Goal: Task Accomplishment & Management: Use online tool/utility

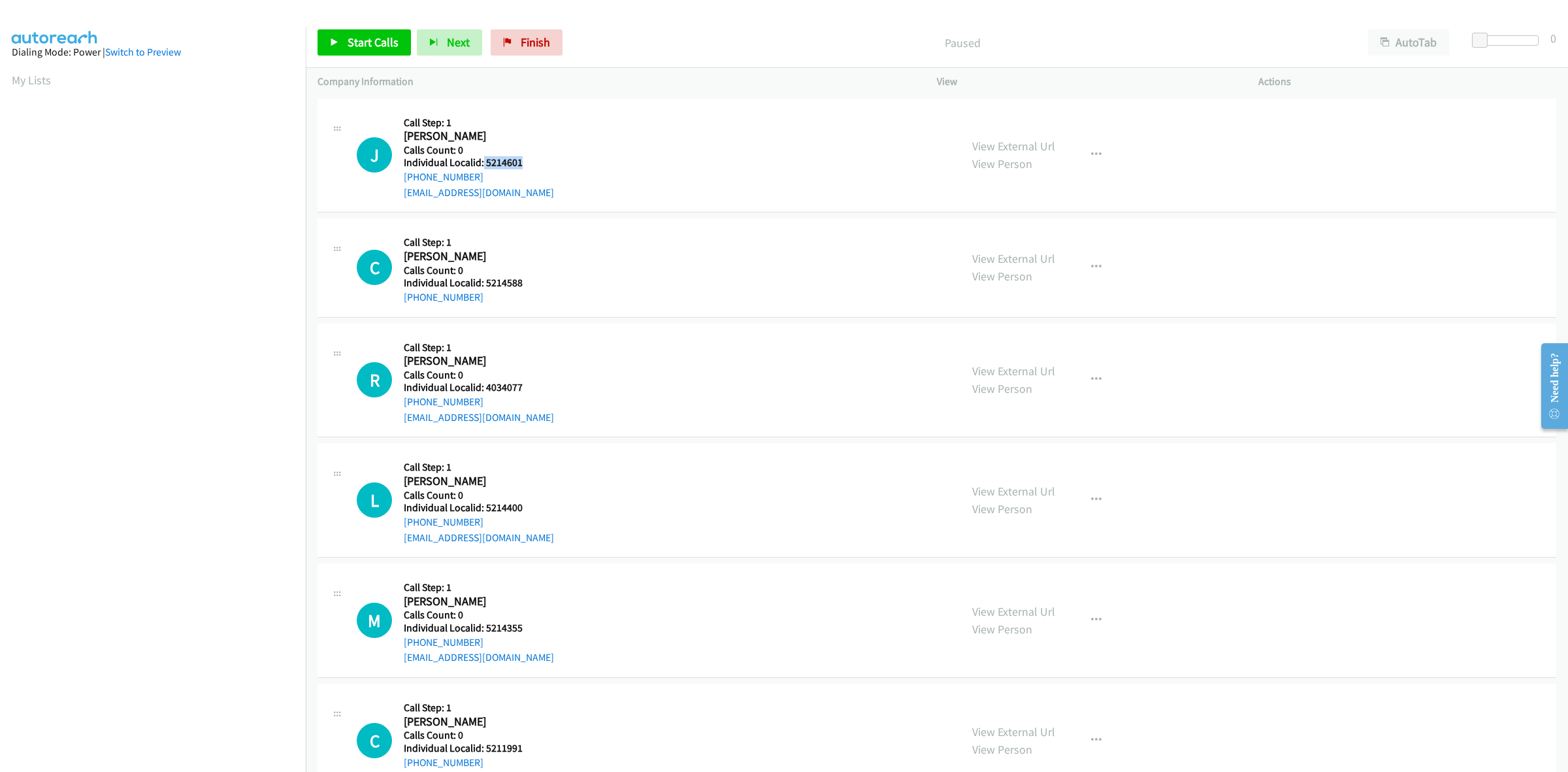
drag, startPoint x: 525, startPoint y: 167, endPoint x: 482, endPoint y: 167, distance: 43.0
click at [482, 167] on div "J Callback Scheduled Call Step: 1 Joel Martin America/New_York Calls Count: 0 I…" at bounding box center [653, 155] width 592 height 90
copy h5 "5214601"
drag, startPoint x: 435, startPoint y: 174, endPoint x: 402, endPoint y: 179, distance: 33.4
click at [402, 179] on div "J Callback Scheduled Call Step: 1 Joel Martin America/New_York Calls Count: 0 I…" at bounding box center [653, 155] width 592 height 90
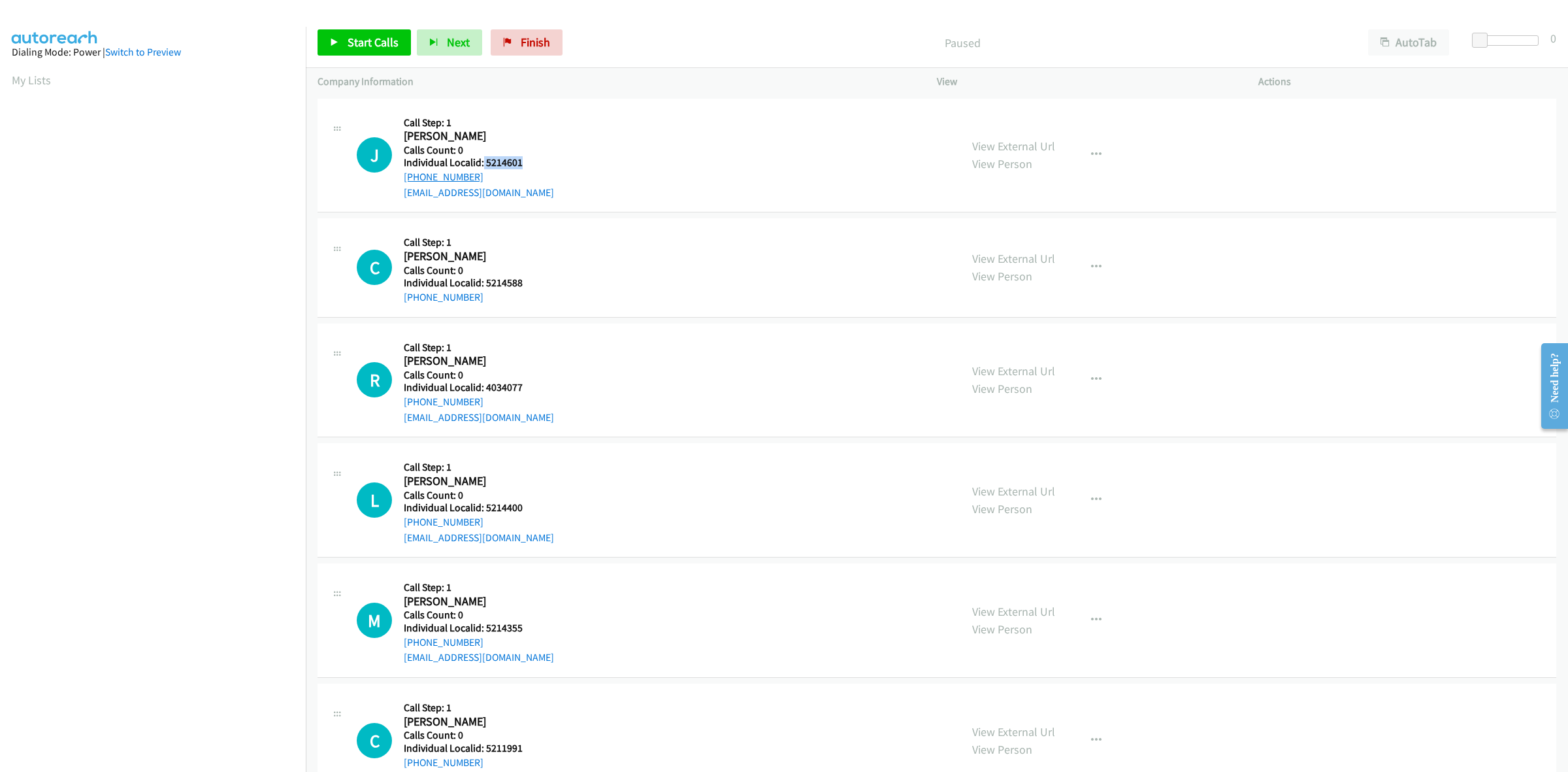
copy link "+1 804-339-7540"
drag, startPoint x: 528, startPoint y: 161, endPoint x: 484, endPoint y: 162, distance: 44.0
click at [484, 162] on h5 "Individual Localid: 5214601" at bounding box center [479, 163] width 151 height 13
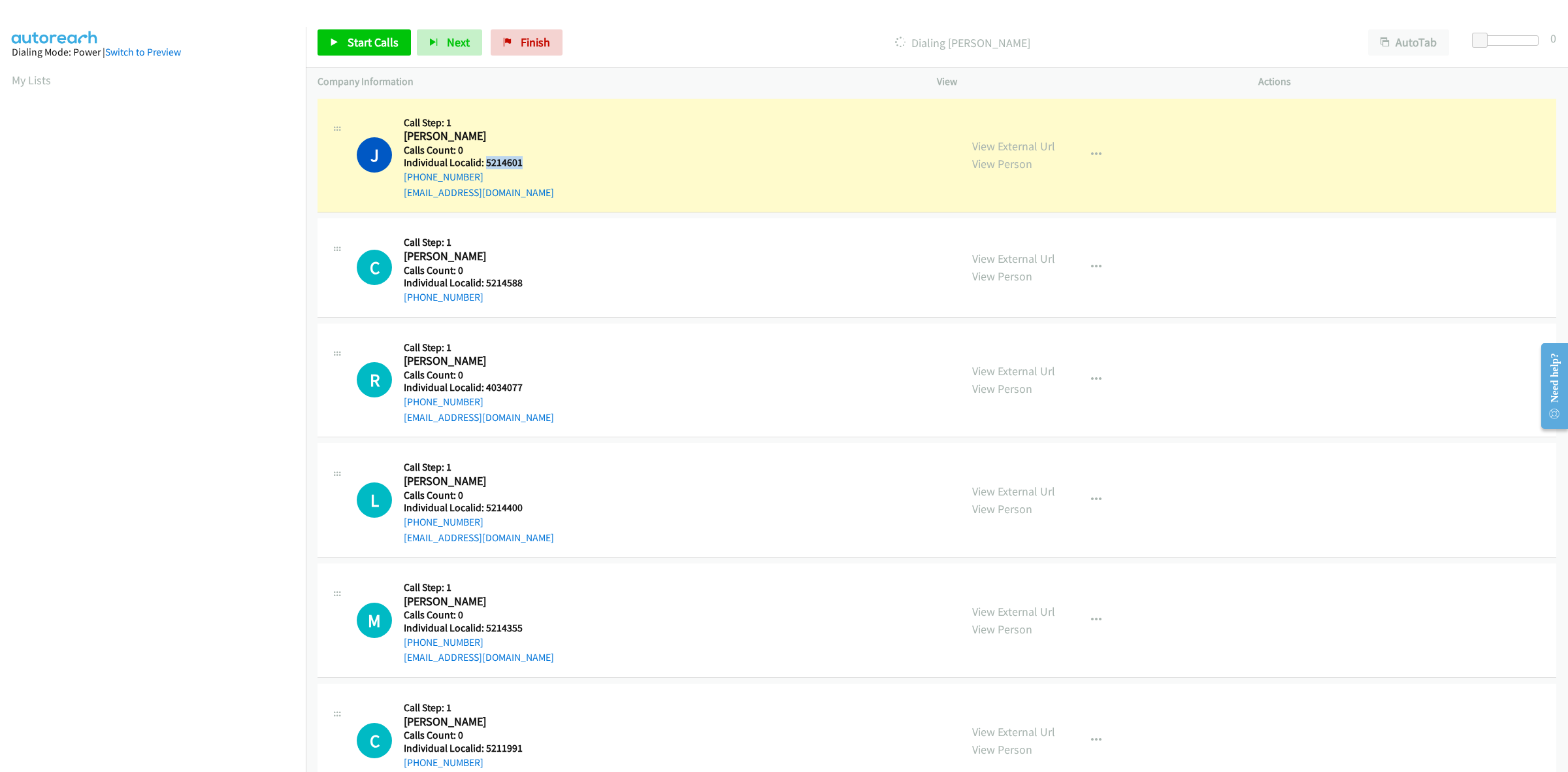
copy h5 "5214601"
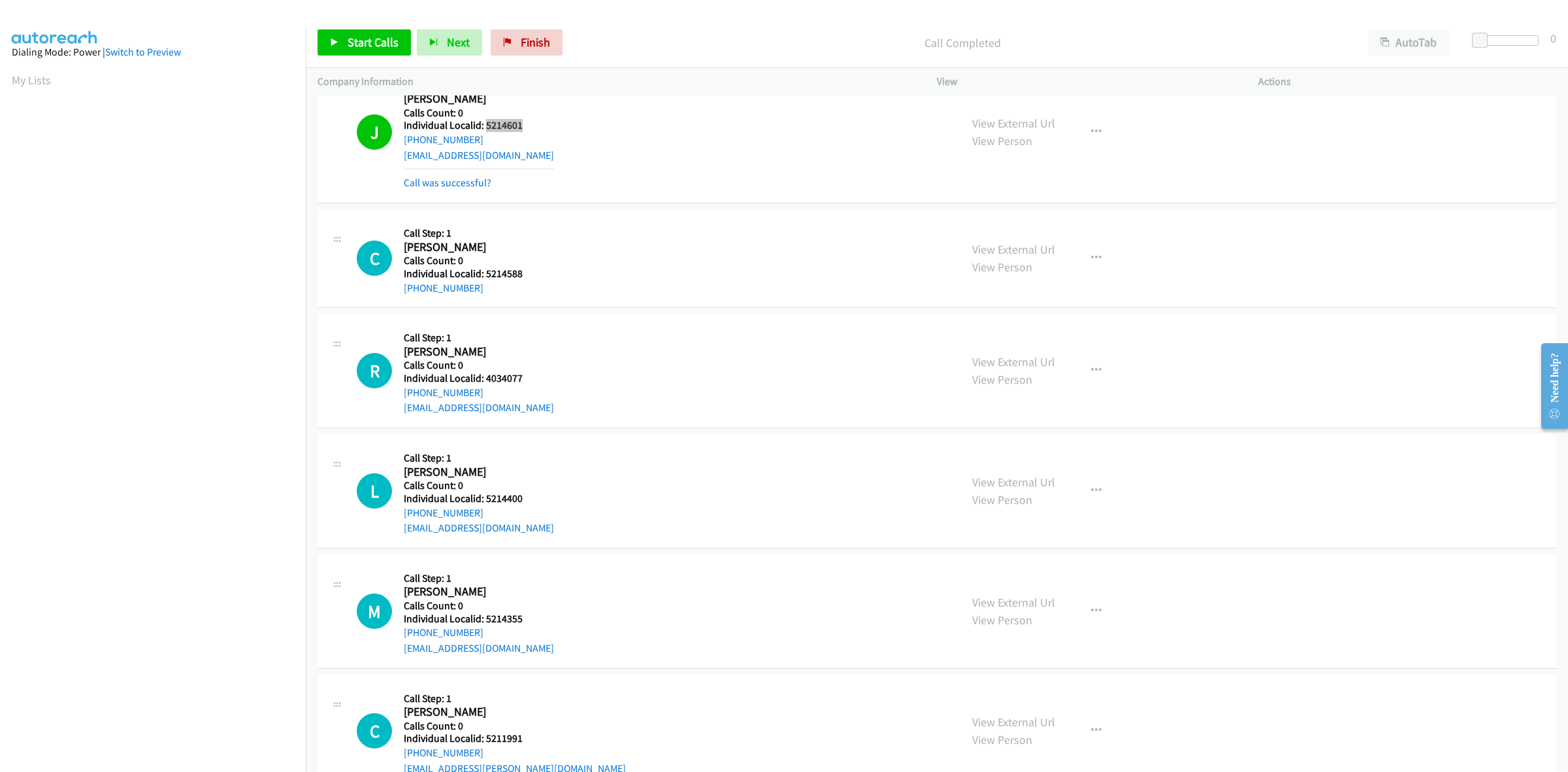
scroll to position [20, 0]
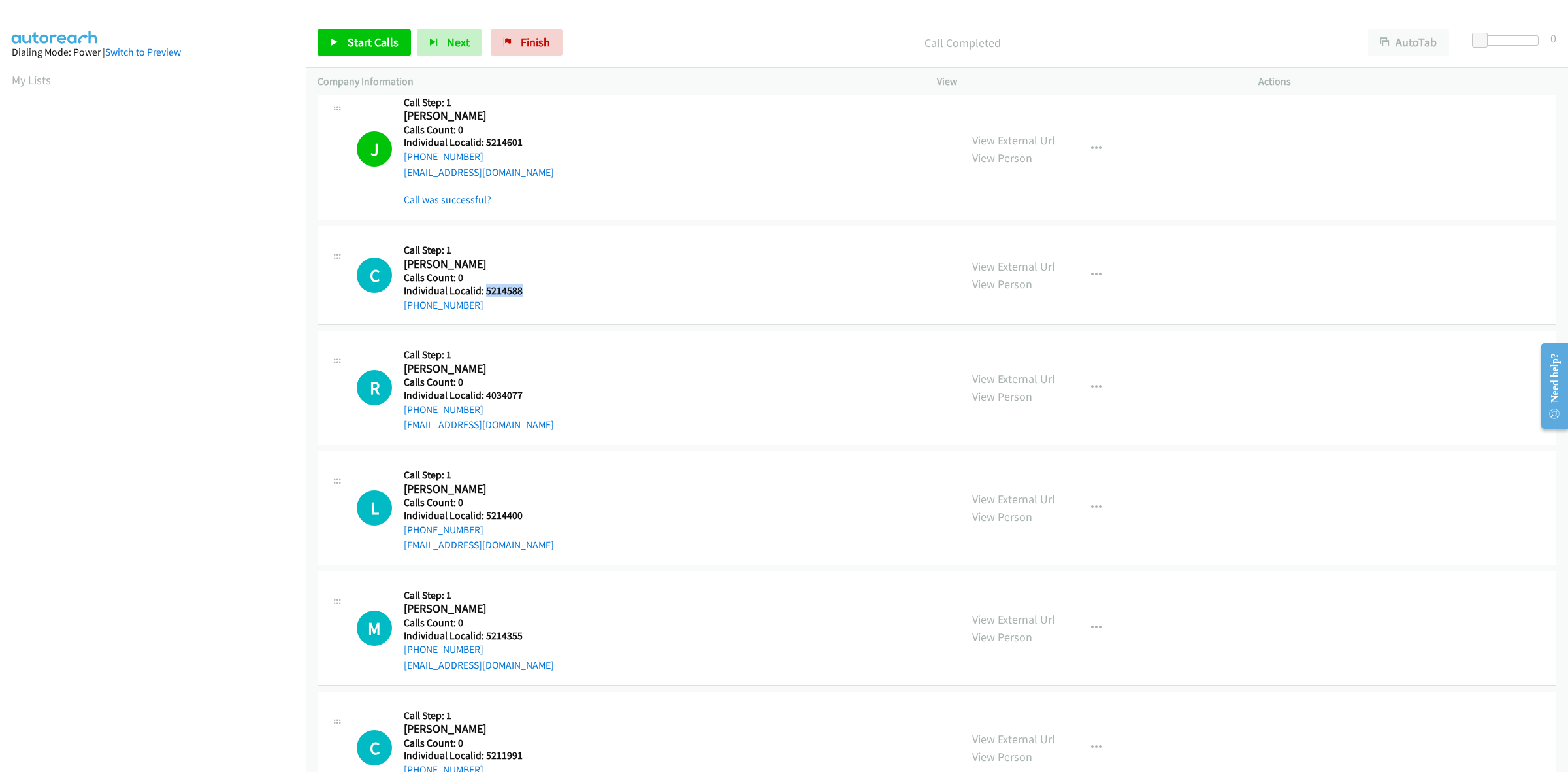
drag, startPoint x: 524, startPoint y: 287, endPoint x: 485, endPoint y: 289, distance: 39.1
click at [485, 289] on h5 "Individual Localid: 5214588" at bounding box center [468, 291] width 128 height 13
copy h5 "5214588"
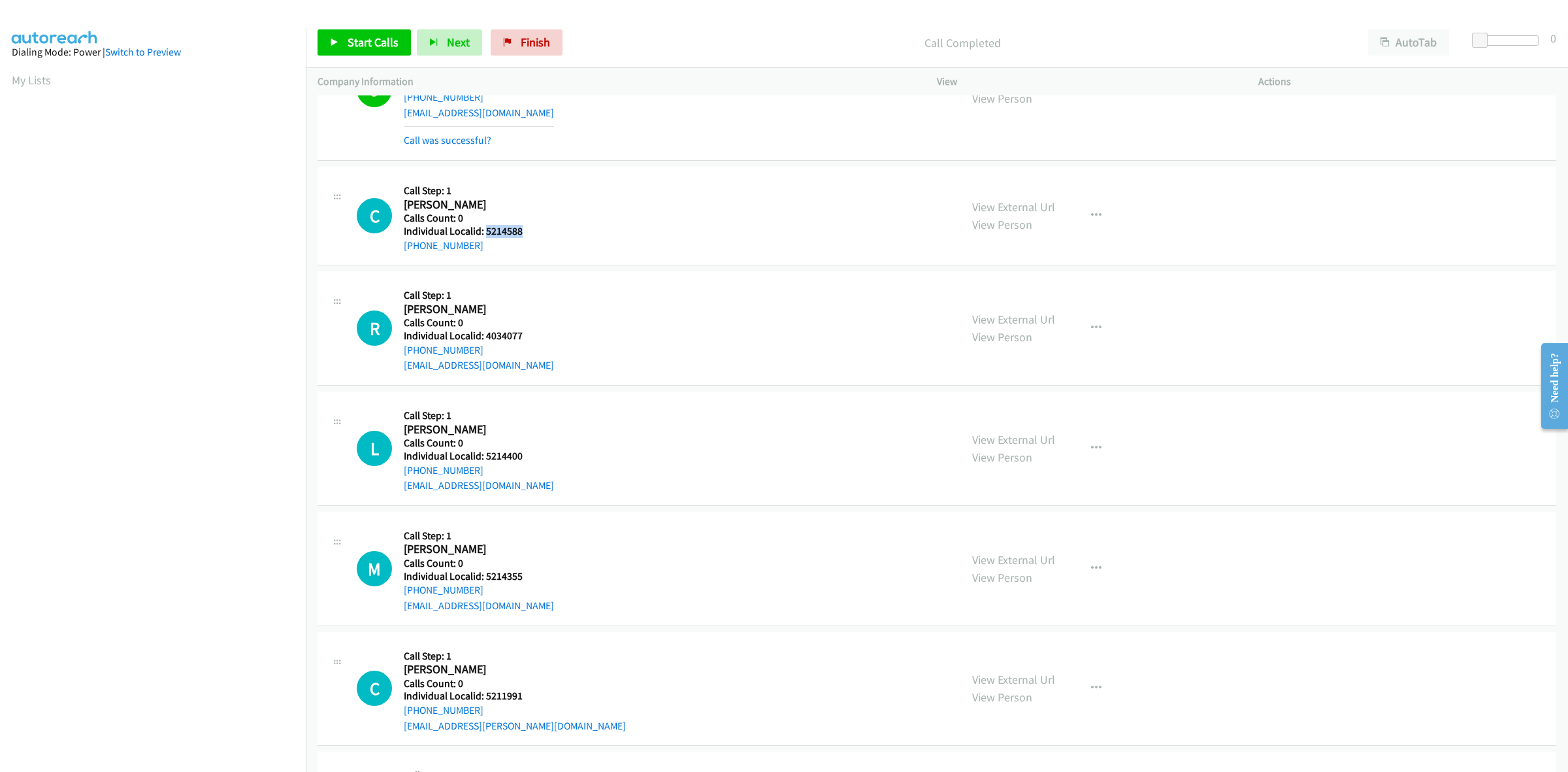
scroll to position [82, 0]
click at [1092, 217] on icon "button" at bounding box center [1096, 213] width 10 height 10
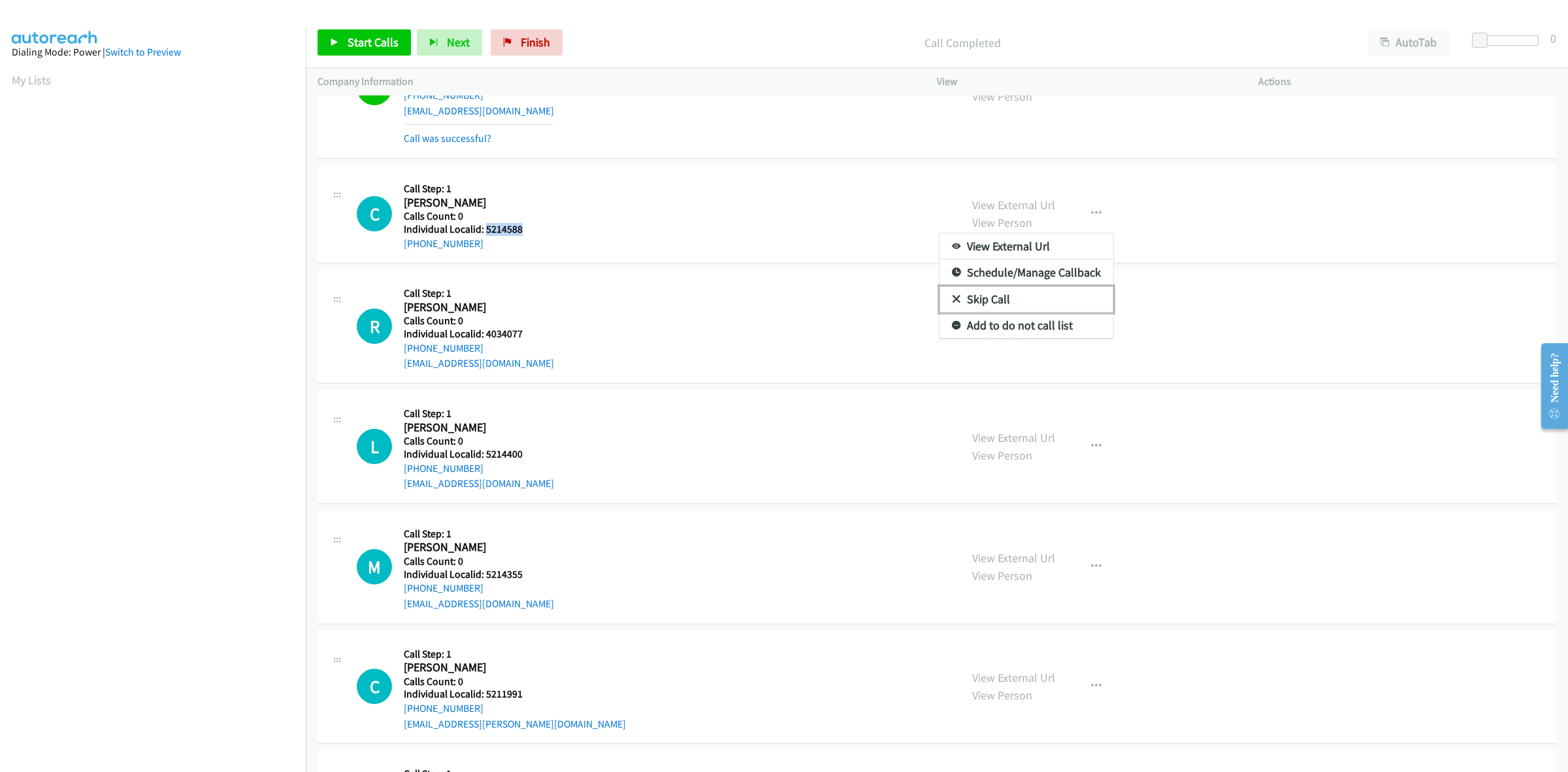
click at [1040, 300] on link "Skip Call" at bounding box center [1026, 299] width 174 height 26
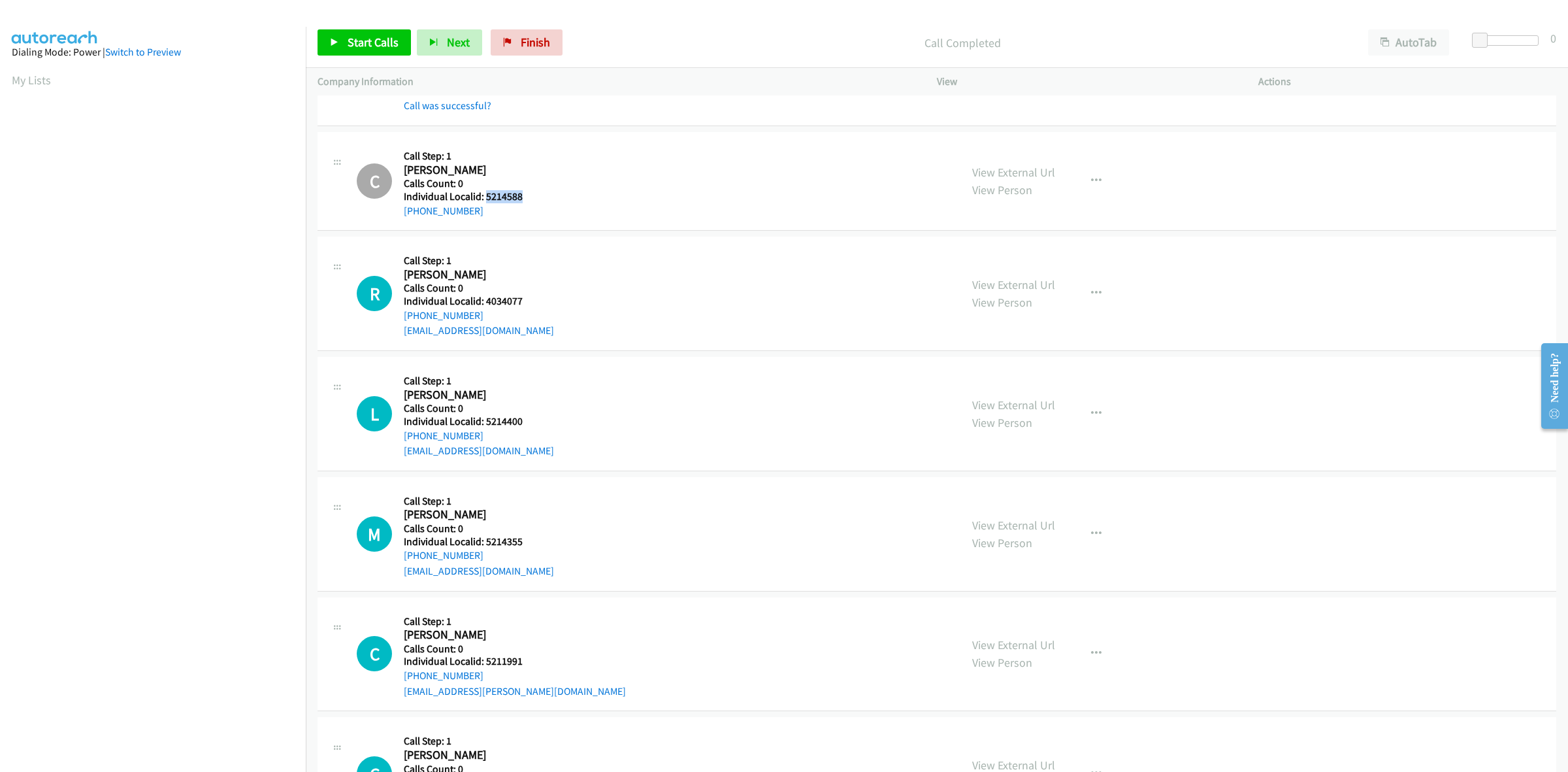
scroll to position [204, 0]
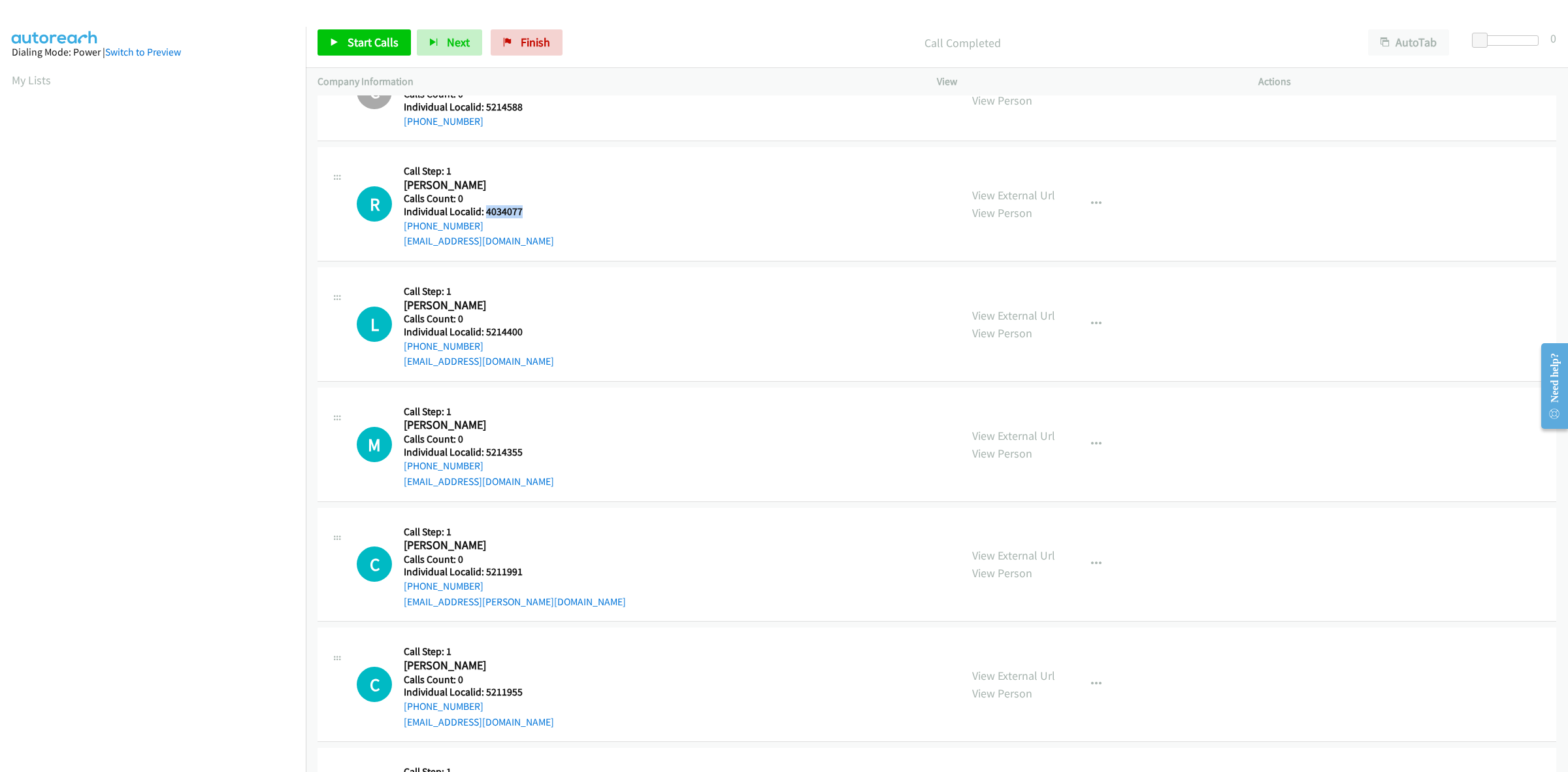
drag, startPoint x: 527, startPoint y: 209, endPoint x: 485, endPoint y: 211, distance: 42.0
click at [485, 211] on h5 "Individual Localid: 4034077" at bounding box center [479, 211] width 151 height 13
copy h5 "4034077"
drag, startPoint x: 1092, startPoint y: 198, endPoint x: 1088, endPoint y: 207, distance: 9.8
click at [1092, 199] on icon "button" at bounding box center [1096, 203] width 10 height 10
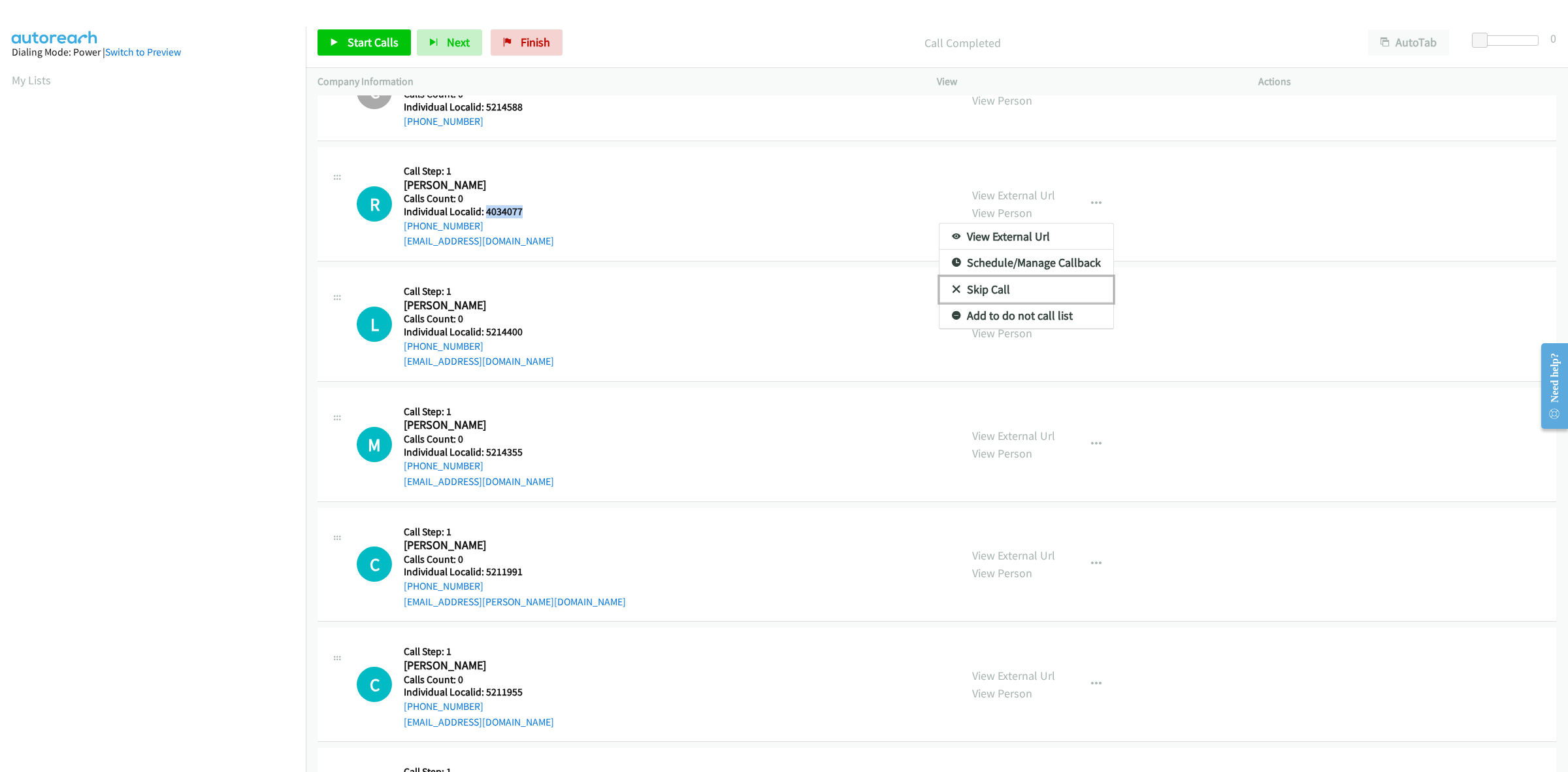
click at [1036, 281] on link "Skip Call" at bounding box center [1026, 289] width 174 height 26
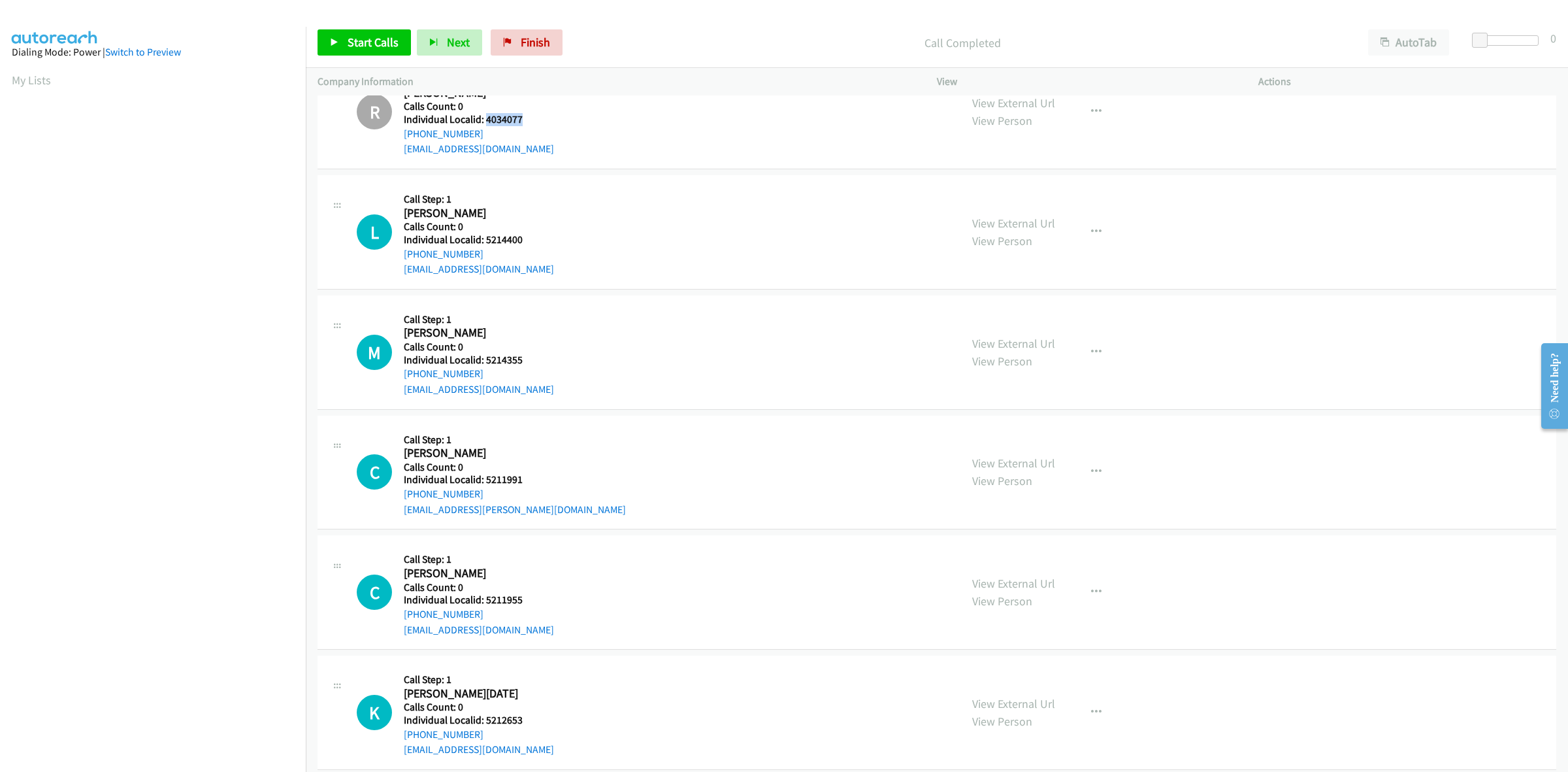
scroll to position [327, 0]
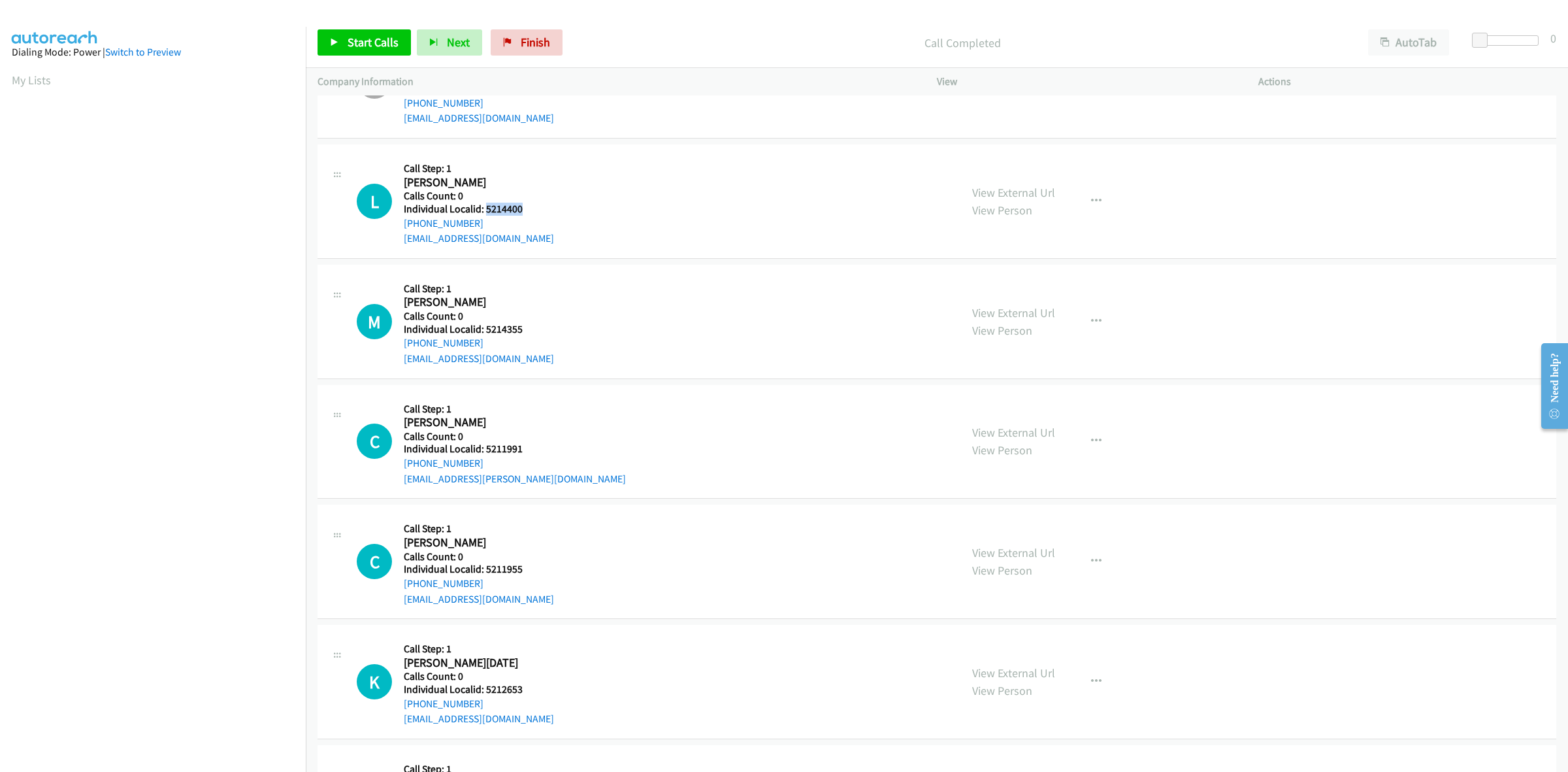
drag, startPoint x: 523, startPoint y: 206, endPoint x: 485, endPoint y: 204, distance: 38.1
click at [485, 204] on div "L Callback Scheduled Call Step: 1 Larry Hardik America/New_York Calls Count: 0 …" at bounding box center [653, 201] width 592 height 90
copy h5 "5214400"
drag, startPoint x: 479, startPoint y: 222, endPoint x: 400, endPoint y: 223, distance: 79.0
click at [400, 223] on div "L Callback Scheduled Call Step: 1 Larry Hardik America/New_York Calls Count: 0 …" at bounding box center [653, 201] width 592 height 90
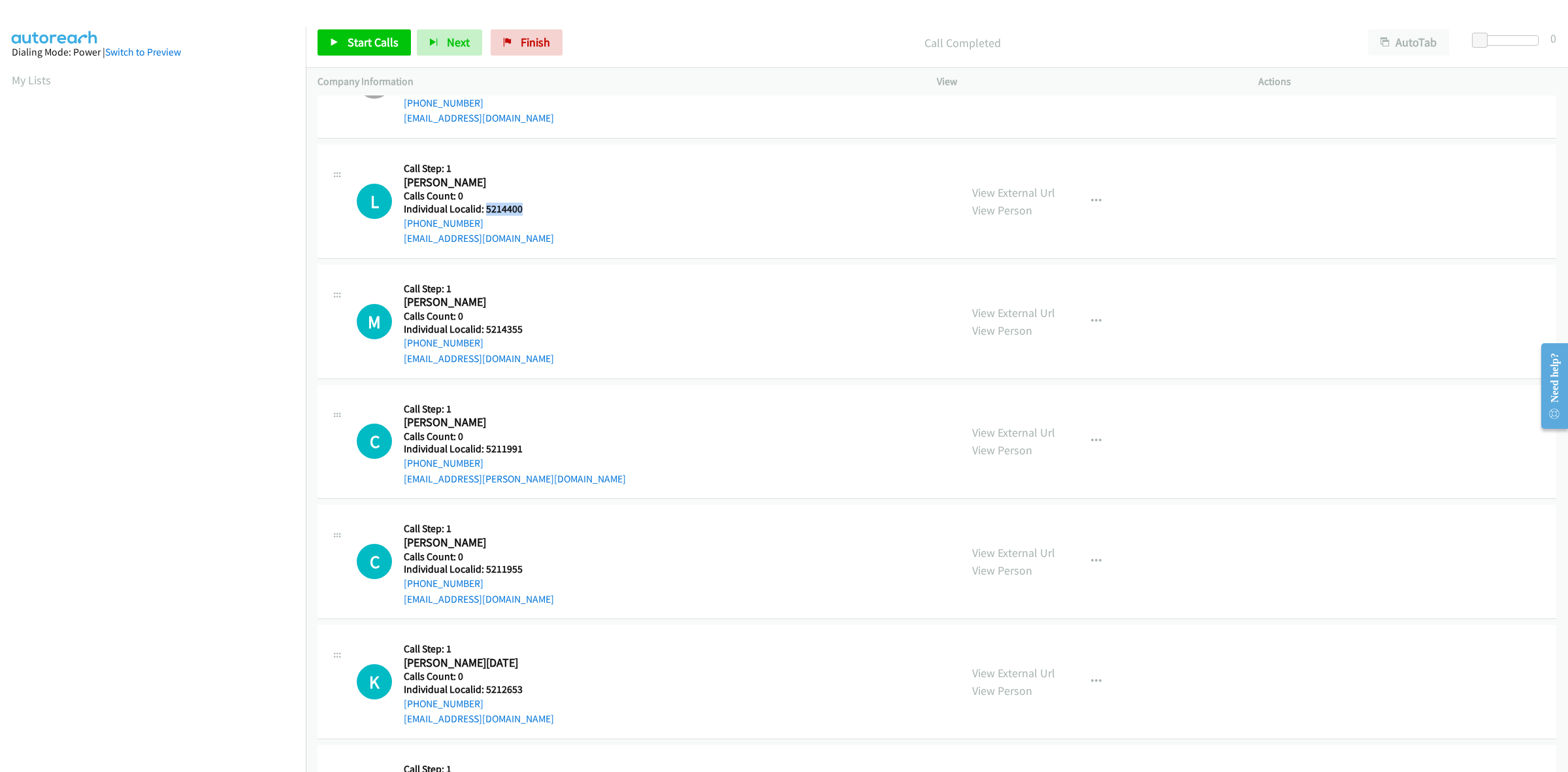
copy link "+1 724-972-8701"
drag, startPoint x: 523, startPoint y: 212, endPoint x: 482, endPoint y: 209, distance: 41.1
click at [482, 209] on h5 "Individual Localid: 5214400" at bounding box center [479, 209] width 151 height 13
copy h5 "5214400"
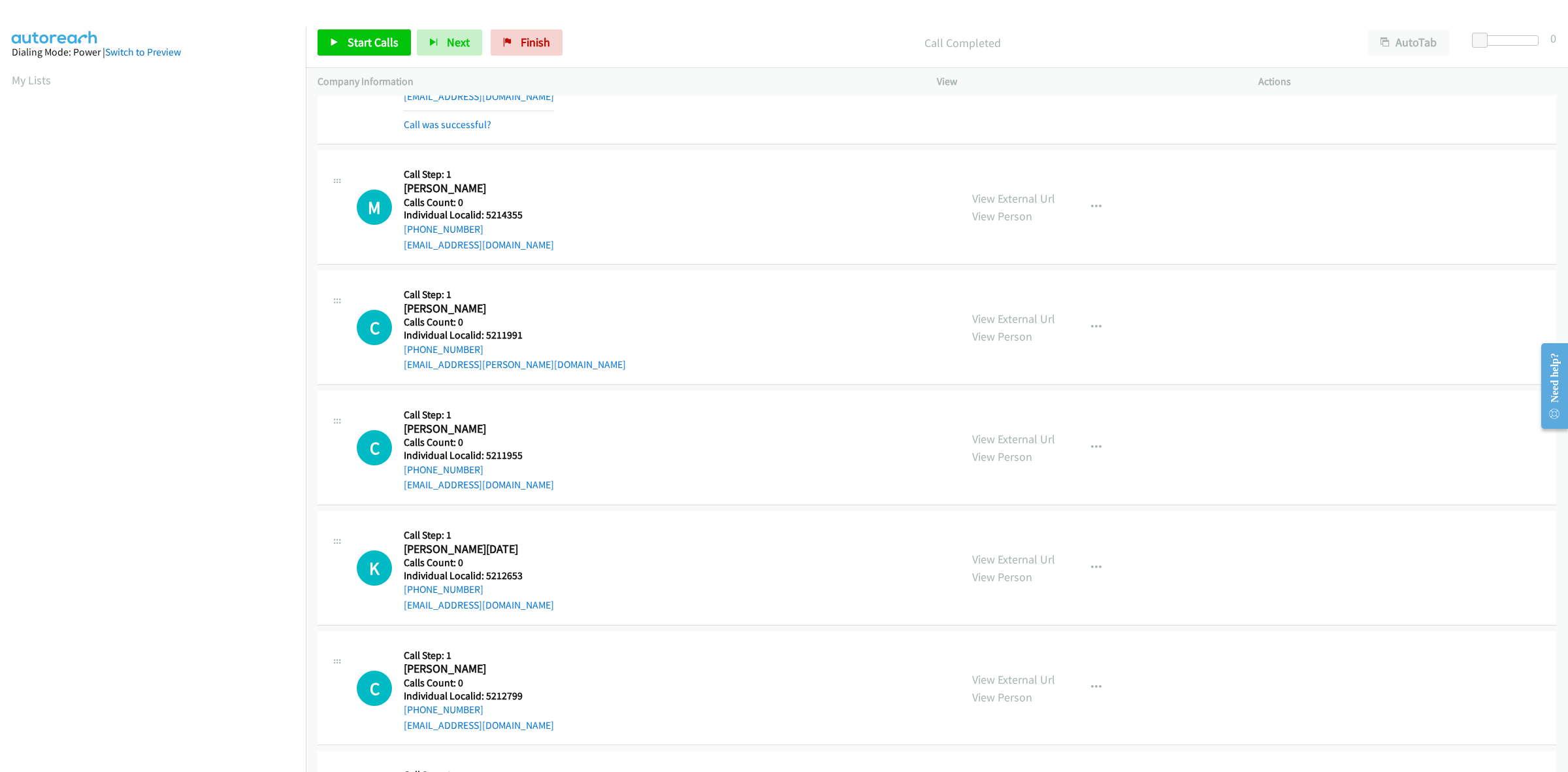
scroll to position [469, 0]
drag, startPoint x: 531, startPoint y: 218, endPoint x: 487, endPoint y: 213, distance: 44.3
click at [487, 213] on h5 "Individual Localid: 5214355" at bounding box center [479, 214] width 151 height 13
copy h5 "5214355"
click at [1092, 204] on icon "button" at bounding box center [1096, 206] width 10 height 10
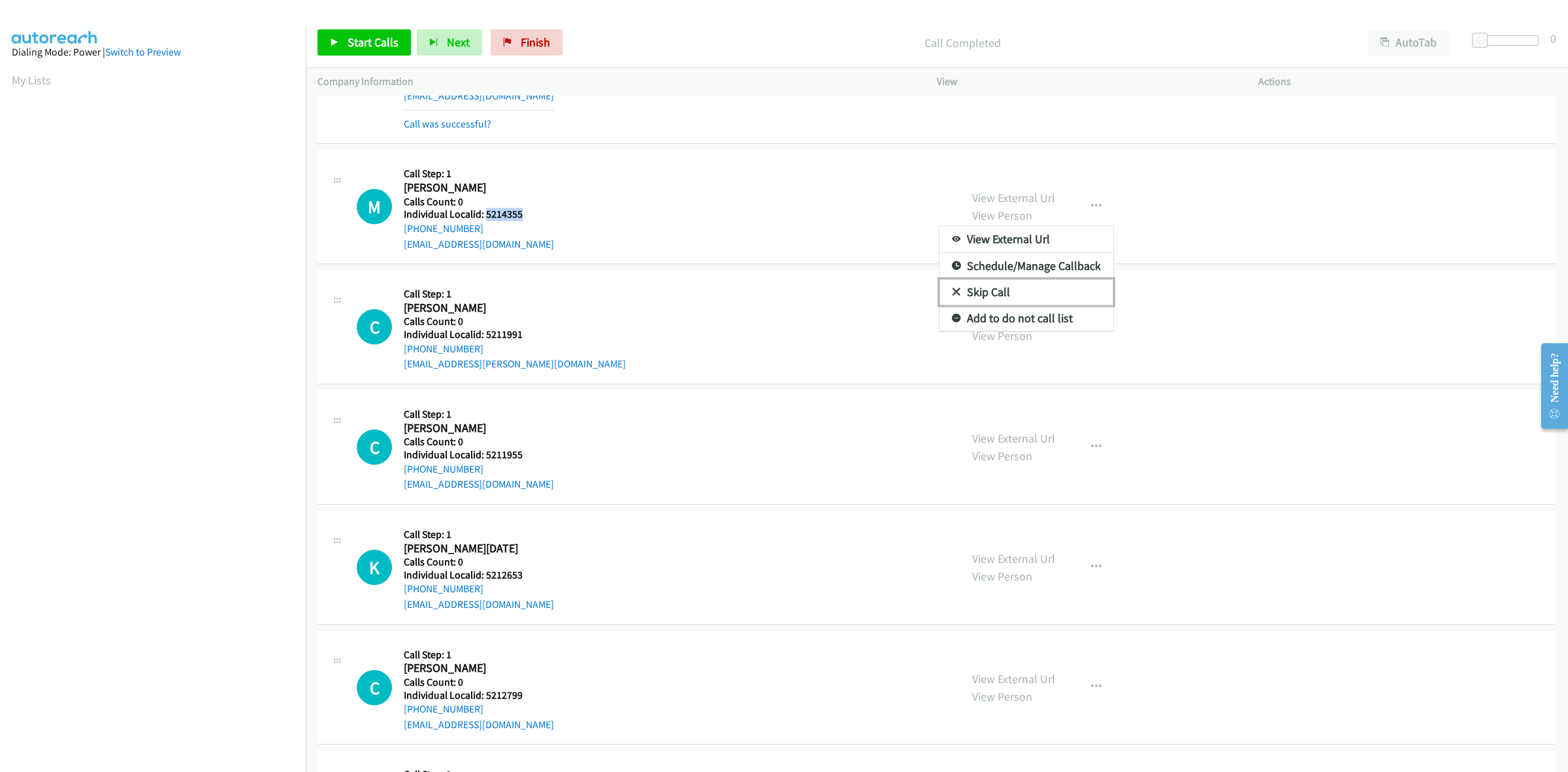
click at [999, 296] on link "Skip Call" at bounding box center [1026, 292] width 174 height 26
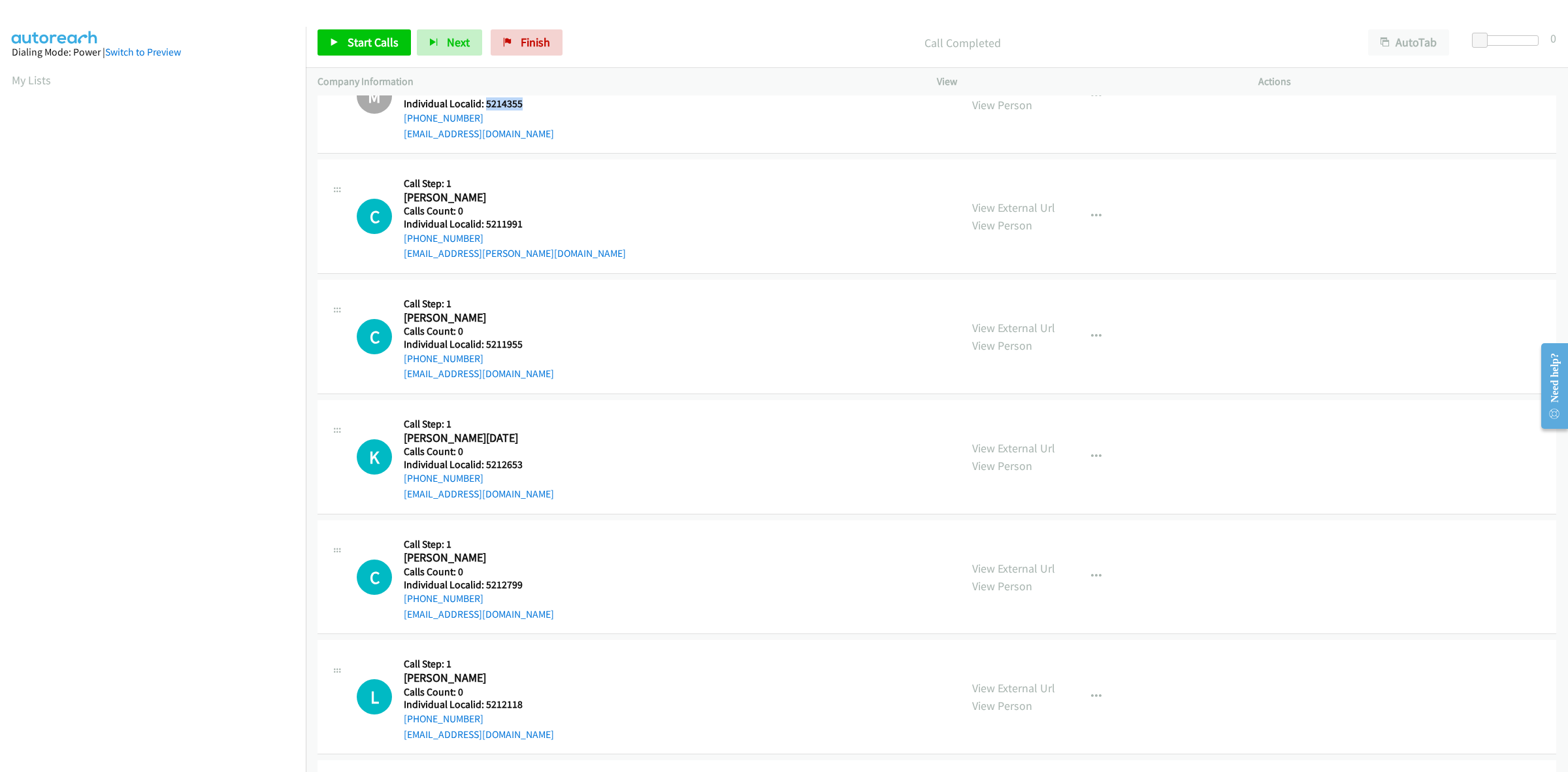
scroll to position [592, 0]
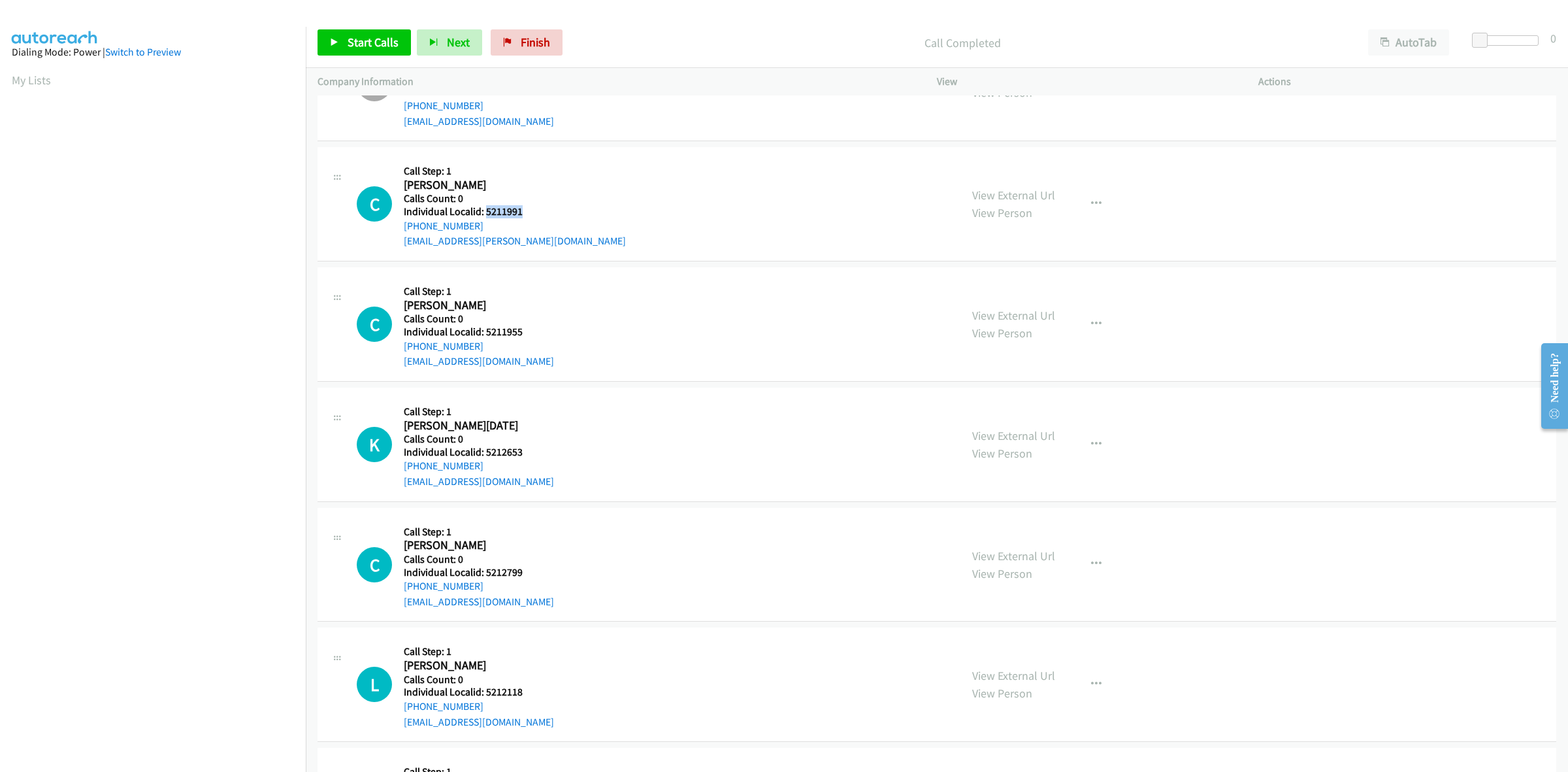
drag, startPoint x: 521, startPoint y: 207, endPoint x: 484, endPoint y: 214, distance: 37.7
click at [484, 214] on h5 "Individual Localid: 5211991" at bounding box center [514, 211] width 222 height 13
copy h5 "5211991"
